Goal: Information Seeking & Learning: Learn about a topic

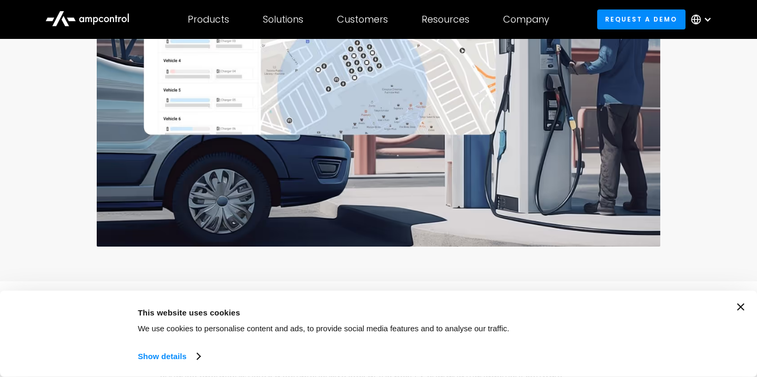
scroll to position [374, 0]
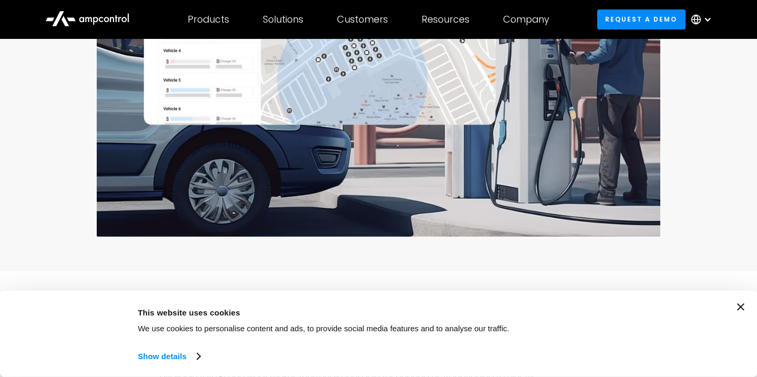
click at [743, 304] on icon "Close banner" at bounding box center [740, 306] width 7 height 7
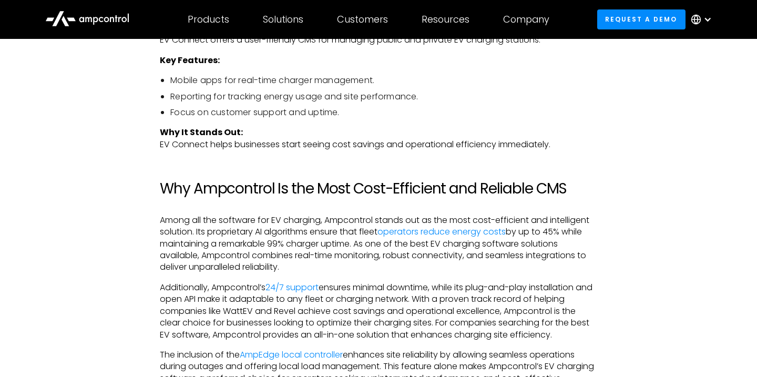
scroll to position [2270, 0]
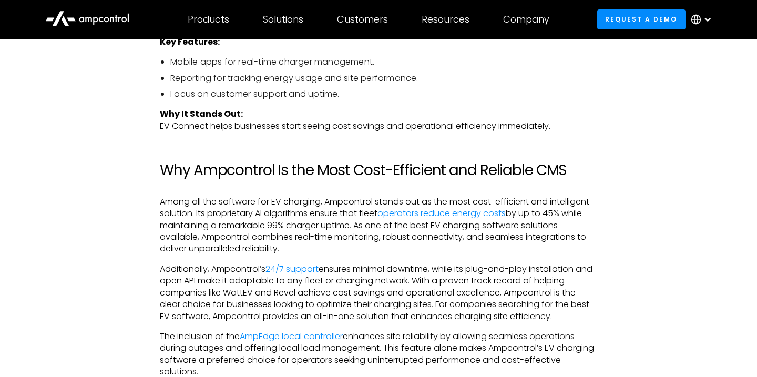
click at [287, 224] on p "Among all the software for EV charging, Ampcontrol stands out as the most cost-…" at bounding box center [378, 225] width 437 height 59
drag, startPoint x: 252, startPoint y: 239, endPoint x: 353, endPoint y: 238, distance: 100.4
click at [353, 238] on p "Among all the software for EV charging, Ampcontrol stands out as the most cost-…" at bounding box center [378, 225] width 437 height 59
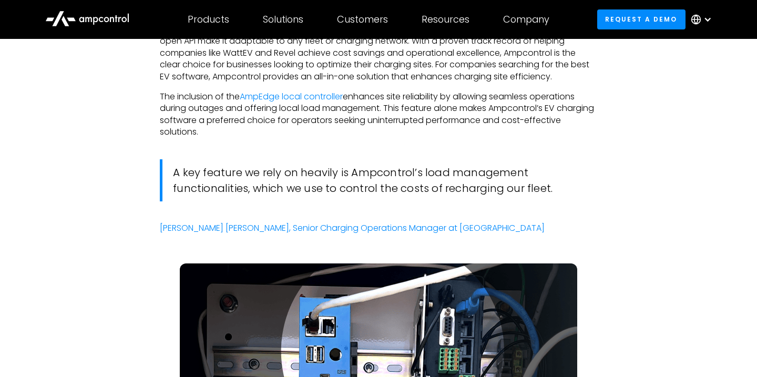
scroll to position [2512, 0]
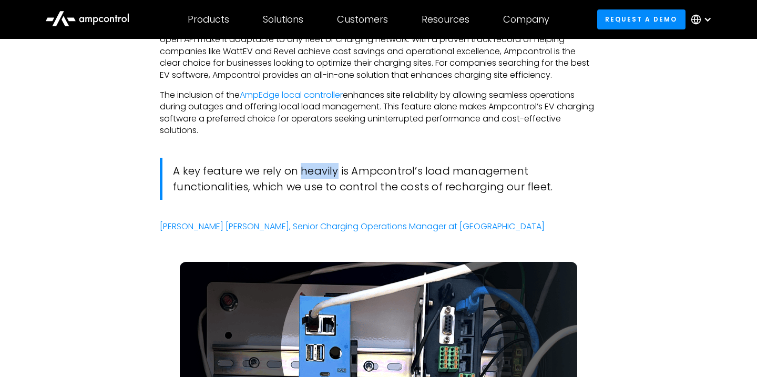
click at [293, 186] on blockquote "A key feature we rely on heavily is Ampcontrol’s load management functionalitie…" at bounding box center [378, 179] width 437 height 42
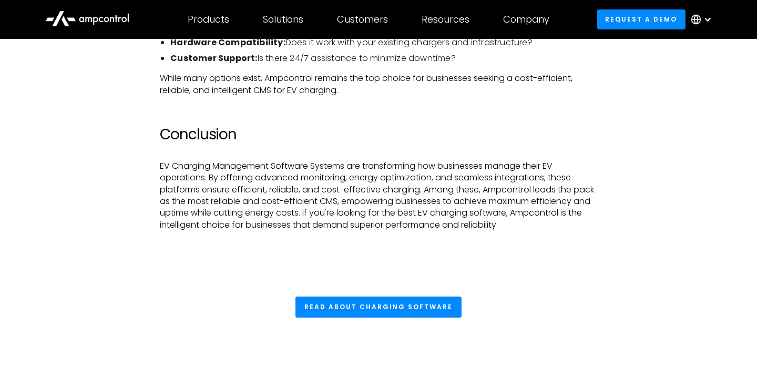
scroll to position [3569, 0]
